Goal: Transaction & Acquisition: Book appointment/travel/reservation

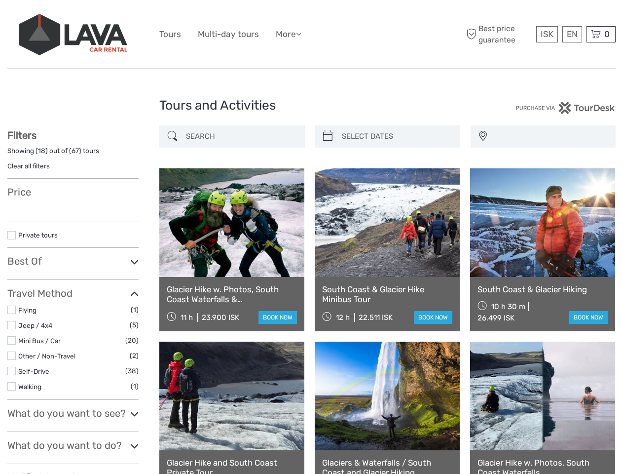
select select
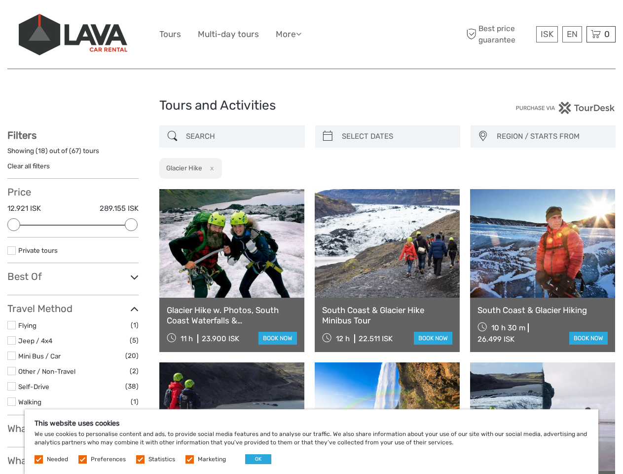
click at [311, 35] on ul "Tours Multi-day tours More Food & drink Travel Articles Back to [GEOGRAPHIC_DAT…" at bounding box center [237, 34] width 157 height 14
click at [290, 34] on link "More" at bounding box center [289, 34] width 26 height 14
click at [302, 34] on icon at bounding box center [298, 34] width 5 height 8
click at [547, 34] on span "ISK" at bounding box center [547, 34] width 13 height 10
click at [572, 34] on div "EN English Español Deutsch" at bounding box center [573, 34] width 20 height 16
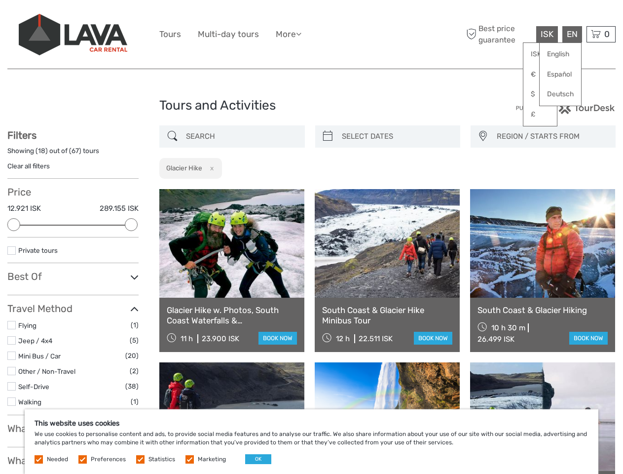
click at [601, 34] on div "0 Items Total 0 ISK Checkout The shopping cart is empty." at bounding box center [601, 34] width 29 height 16
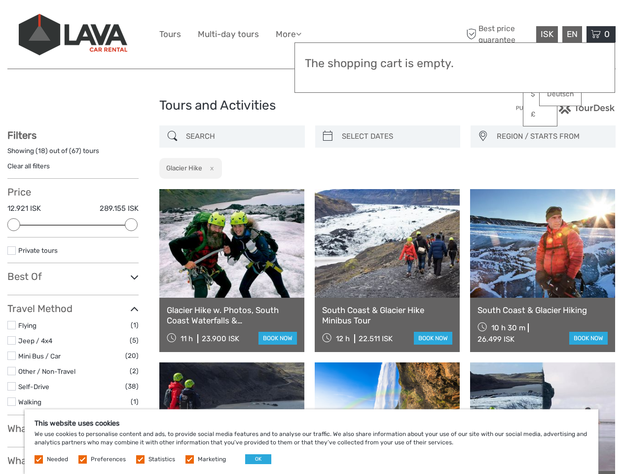
click at [14, 225] on div at bounding box center [13, 224] width 13 height 13
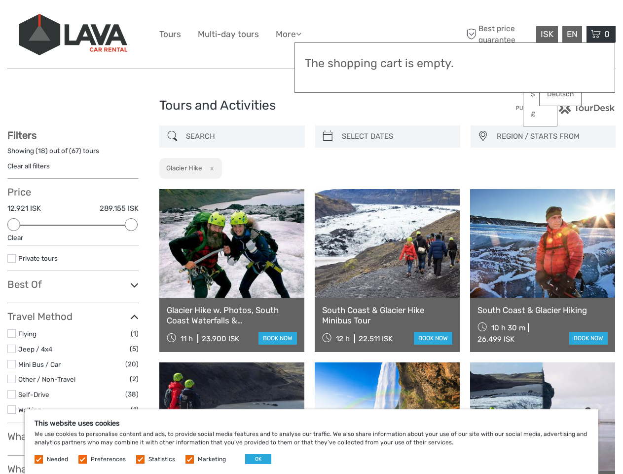
click at [131, 278] on icon at bounding box center [134, 284] width 8 height 13
click at [328, 189] on link at bounding box center [387, 243] width 145 height 109
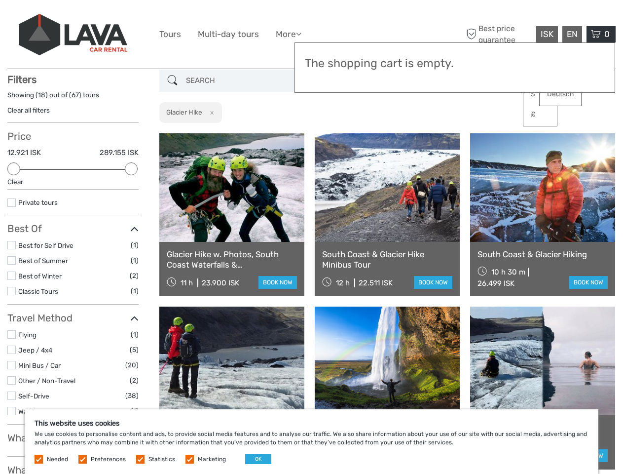
click at [396, 136] on link at bounding box center [387, 187] width 145 height 109
